Goal: Transaction & Acquisition: Purchase product/service

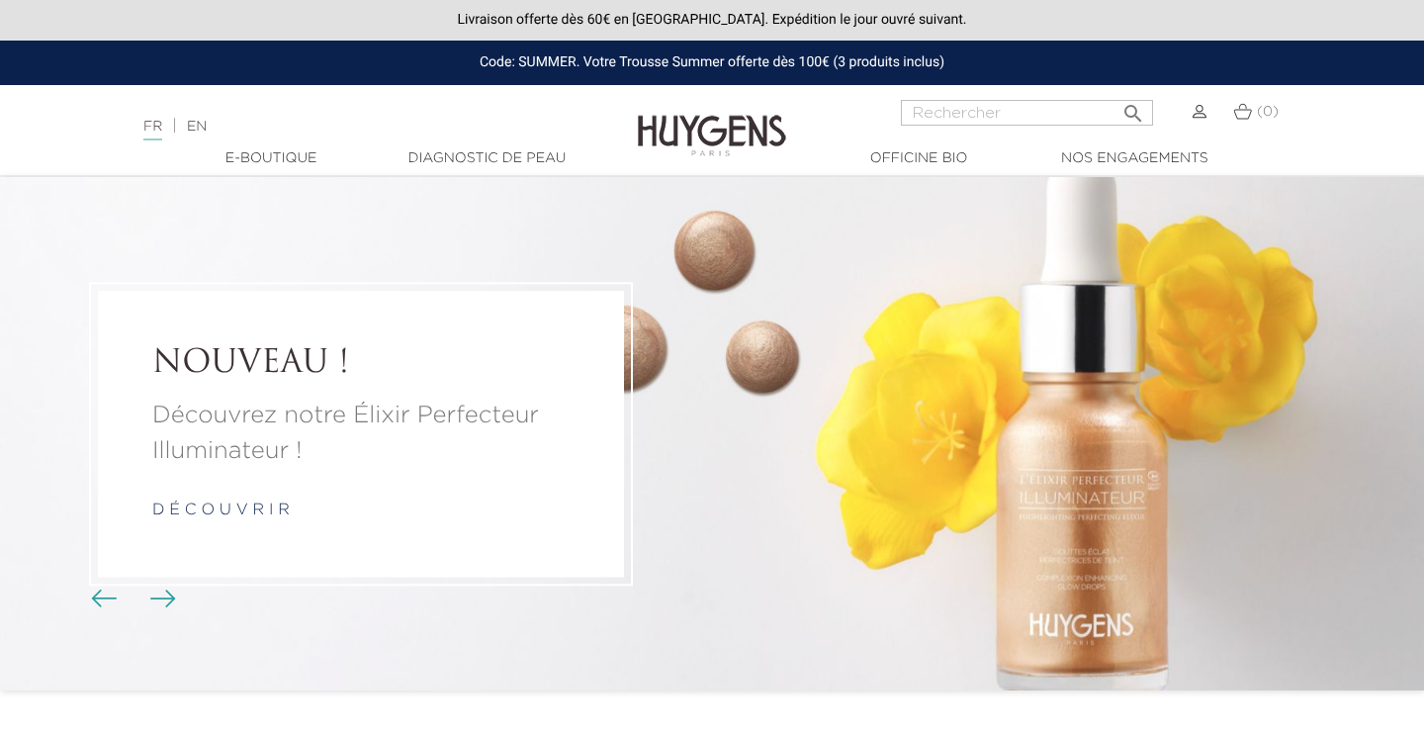
click at [169, 595] on img "Boutons du carrousel" at bounding box center [163, 598] width 26 height 18
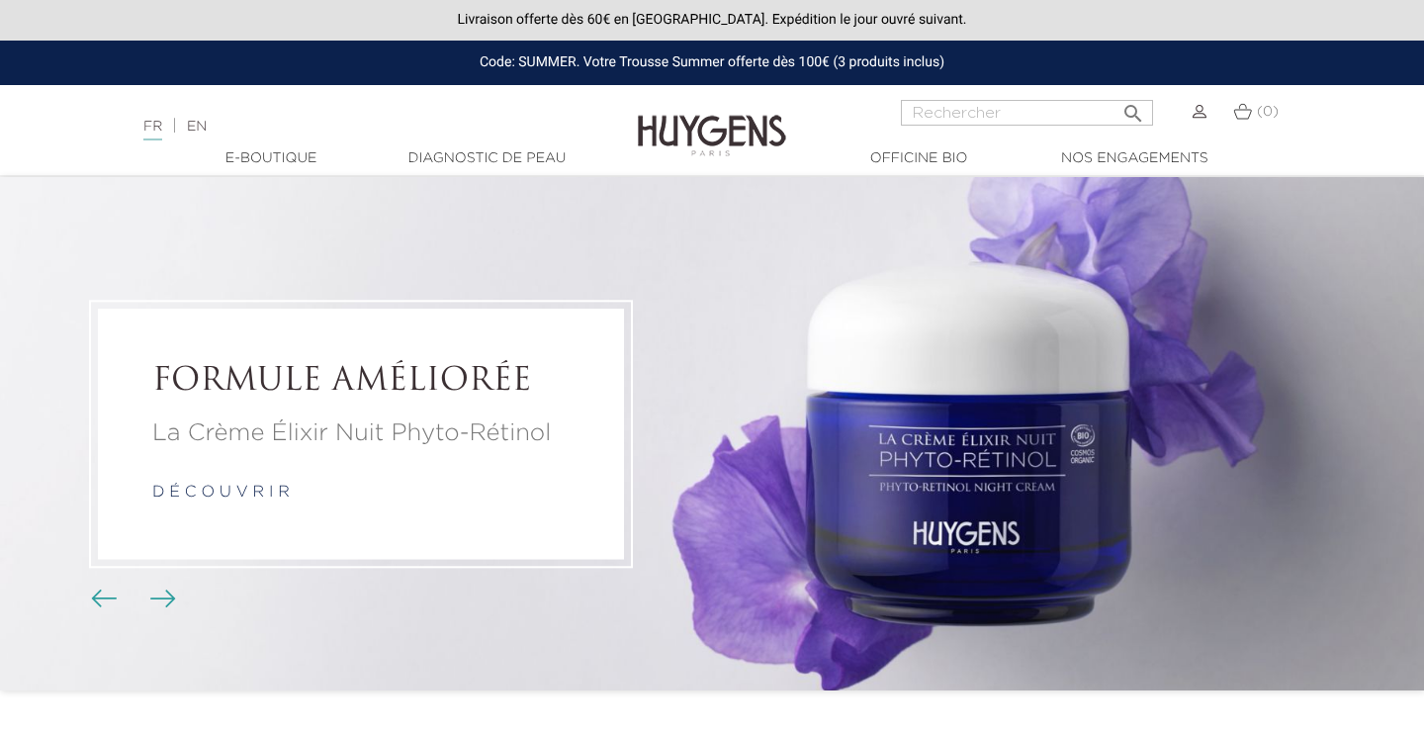
click at [169, 594] on img "Boutons du carrousel" at bounding box center [163, 598] width 26 height 18
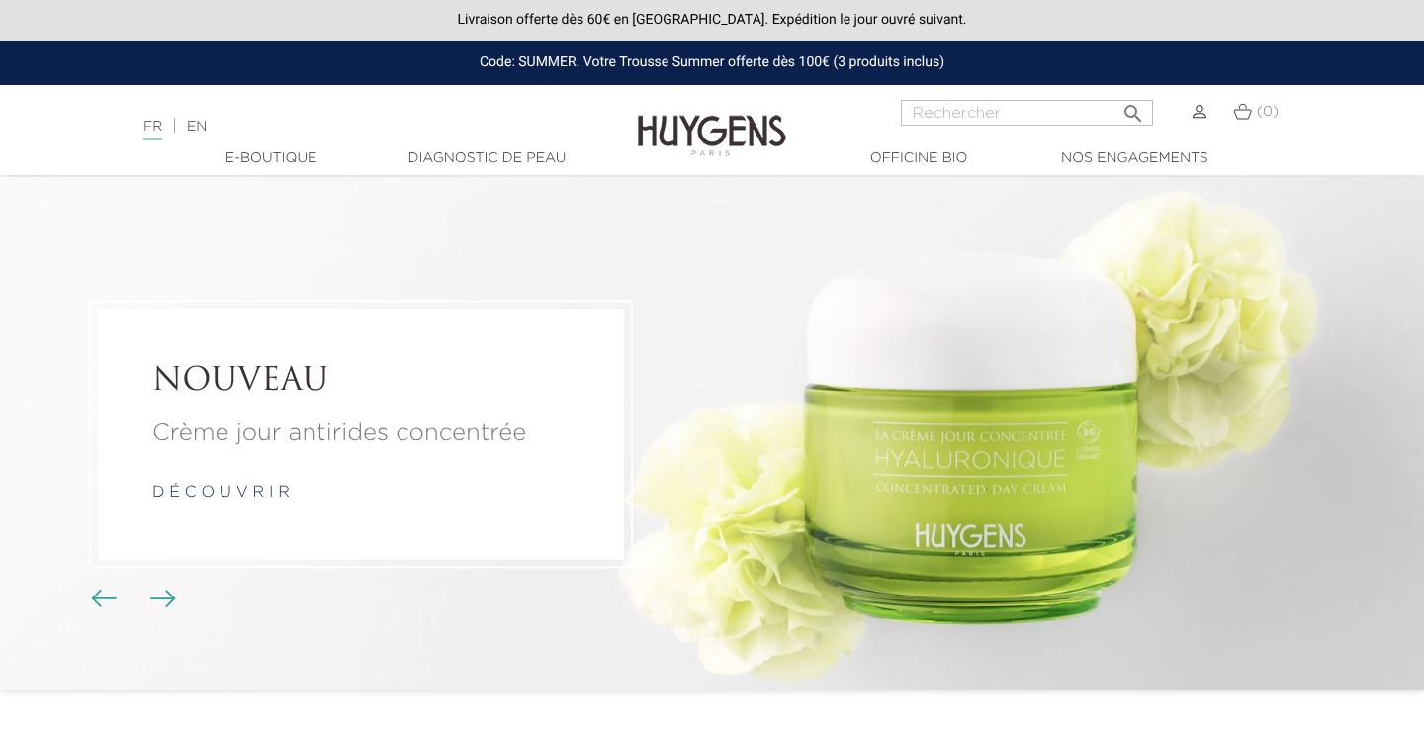
click at [169, 594] on img "Boutons du carrousel" at bounding box center [163, 598] width 26 height 18
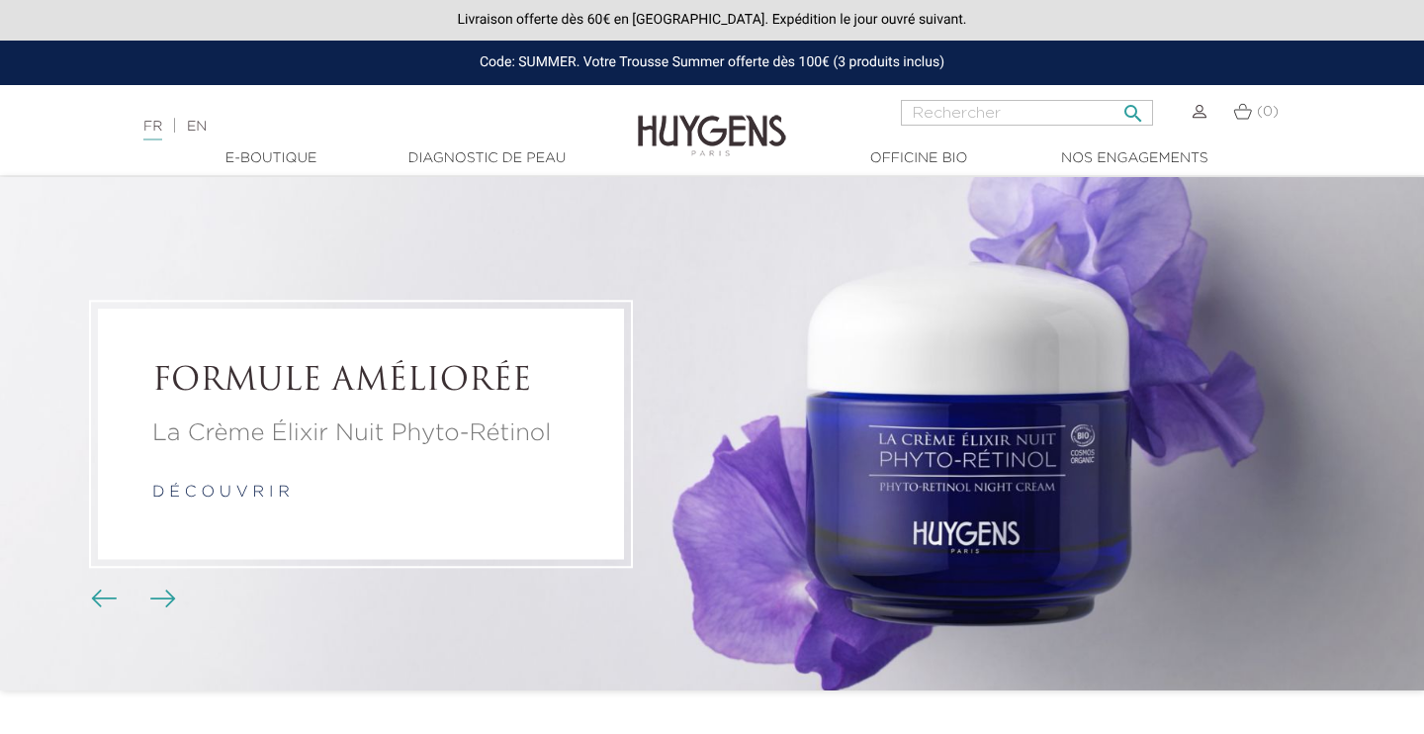
click at [982, 108] on input "Rechercher" at bounding box center [1027, 113] width 252 height 26
type input "summer"
click at [1133, 106] on button " Rechercher" at bounding box center [1133, 107] width 36 height 27
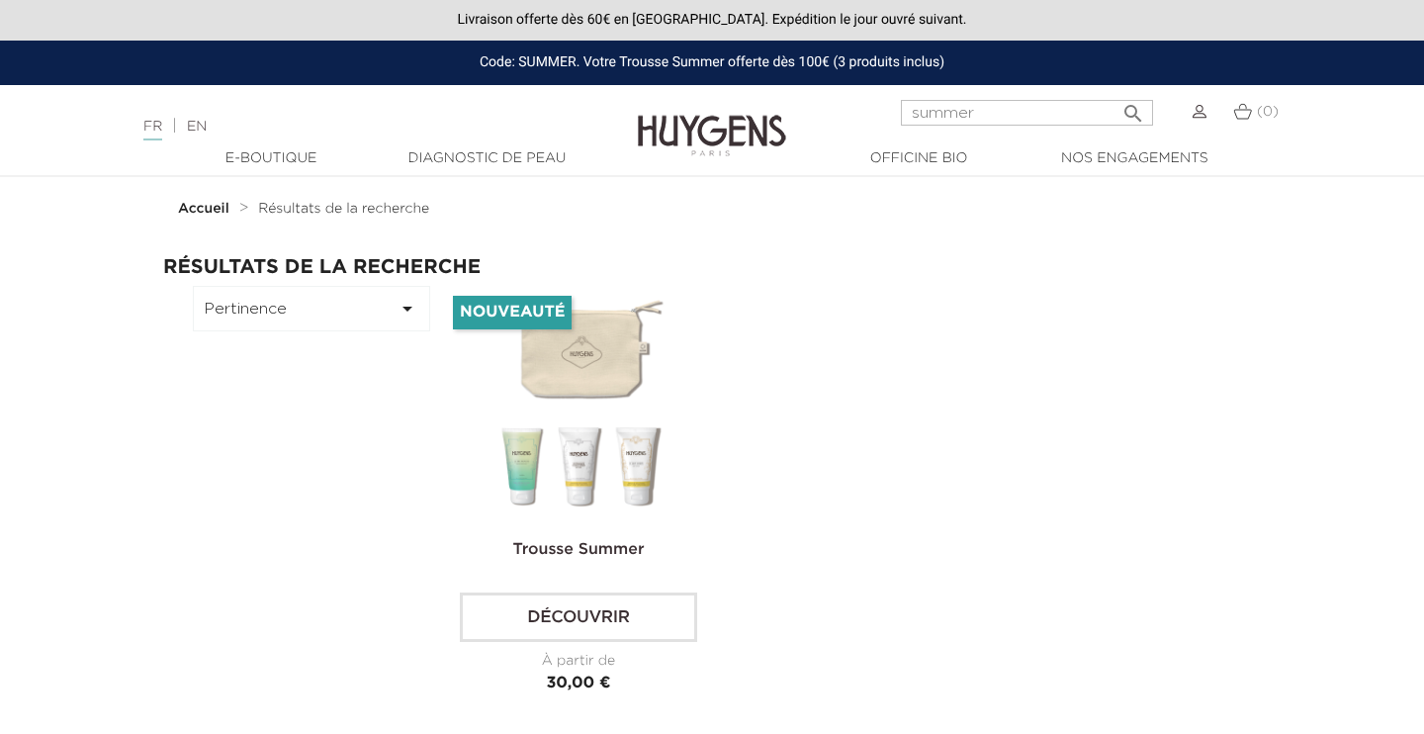
click at [585, 359] on img at bounding box center [582, 404] width 237 height 237
